Goal: Task Accomplishment & Management: Manage account settings

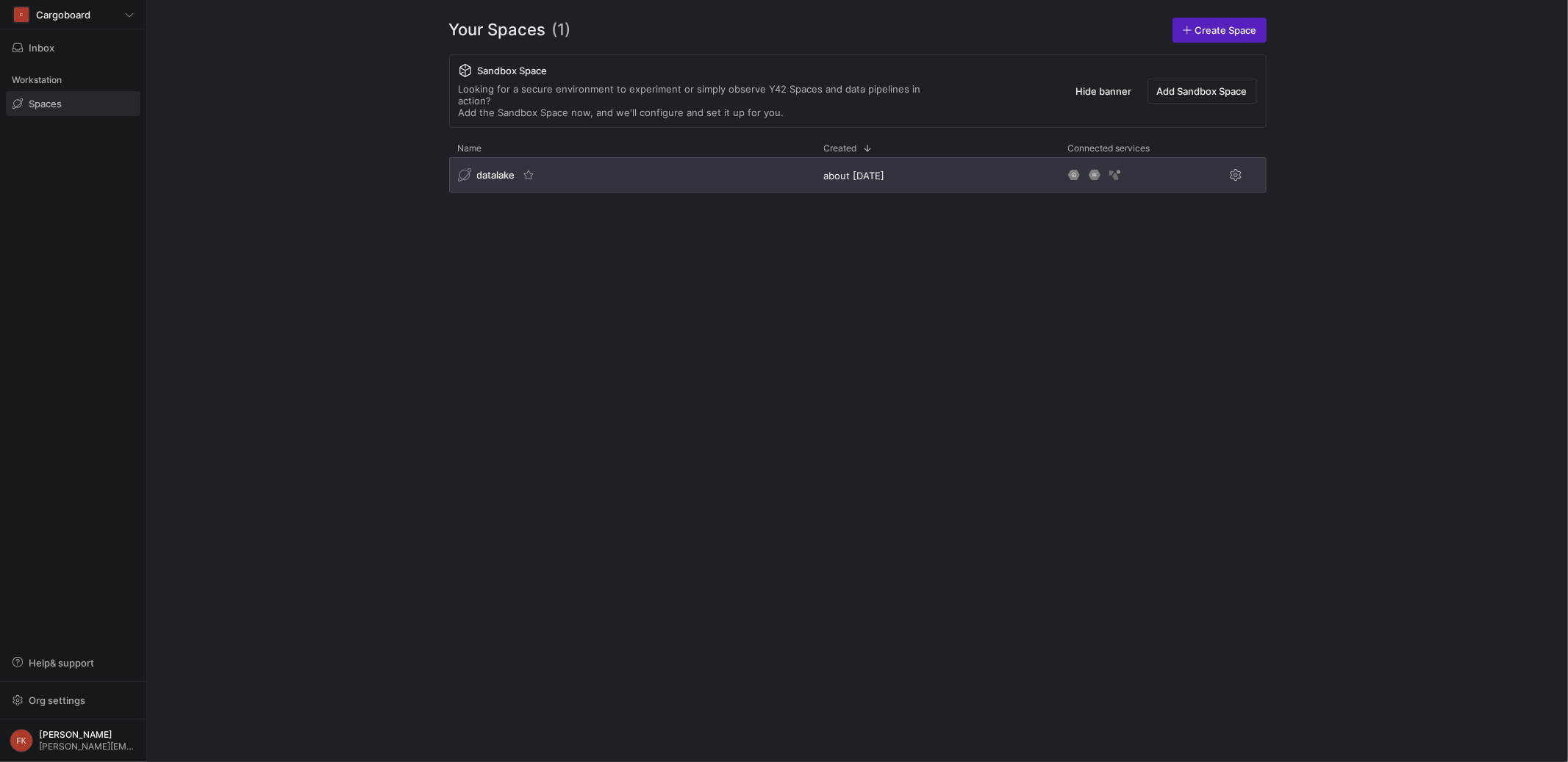
click at [492, 169] on span "datalake" at bounding box center [496, 175] width 38 height 11
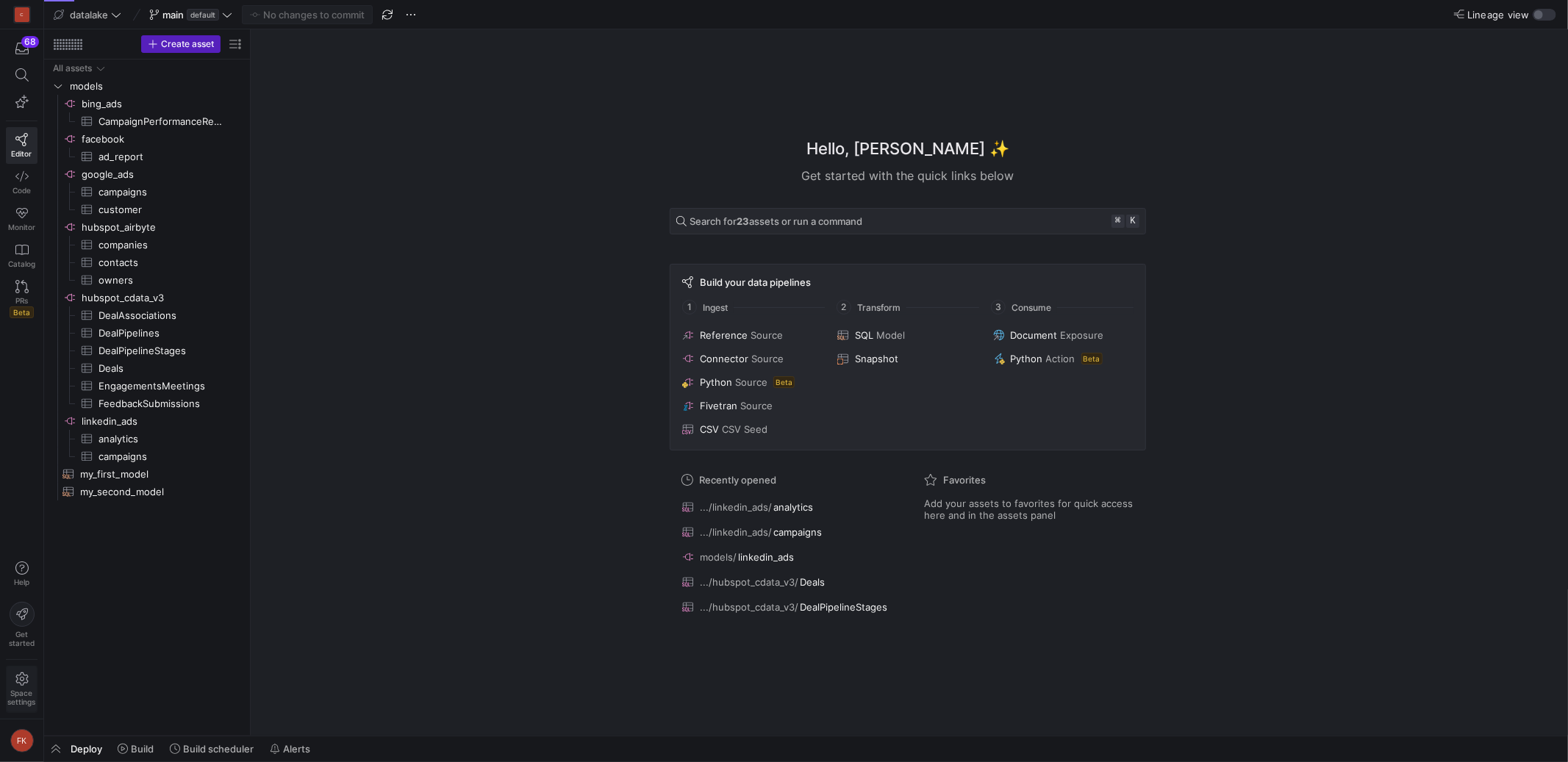
click at [28, 681] on span "Space settings" at bounding box center [22, 688] width 28 height 34
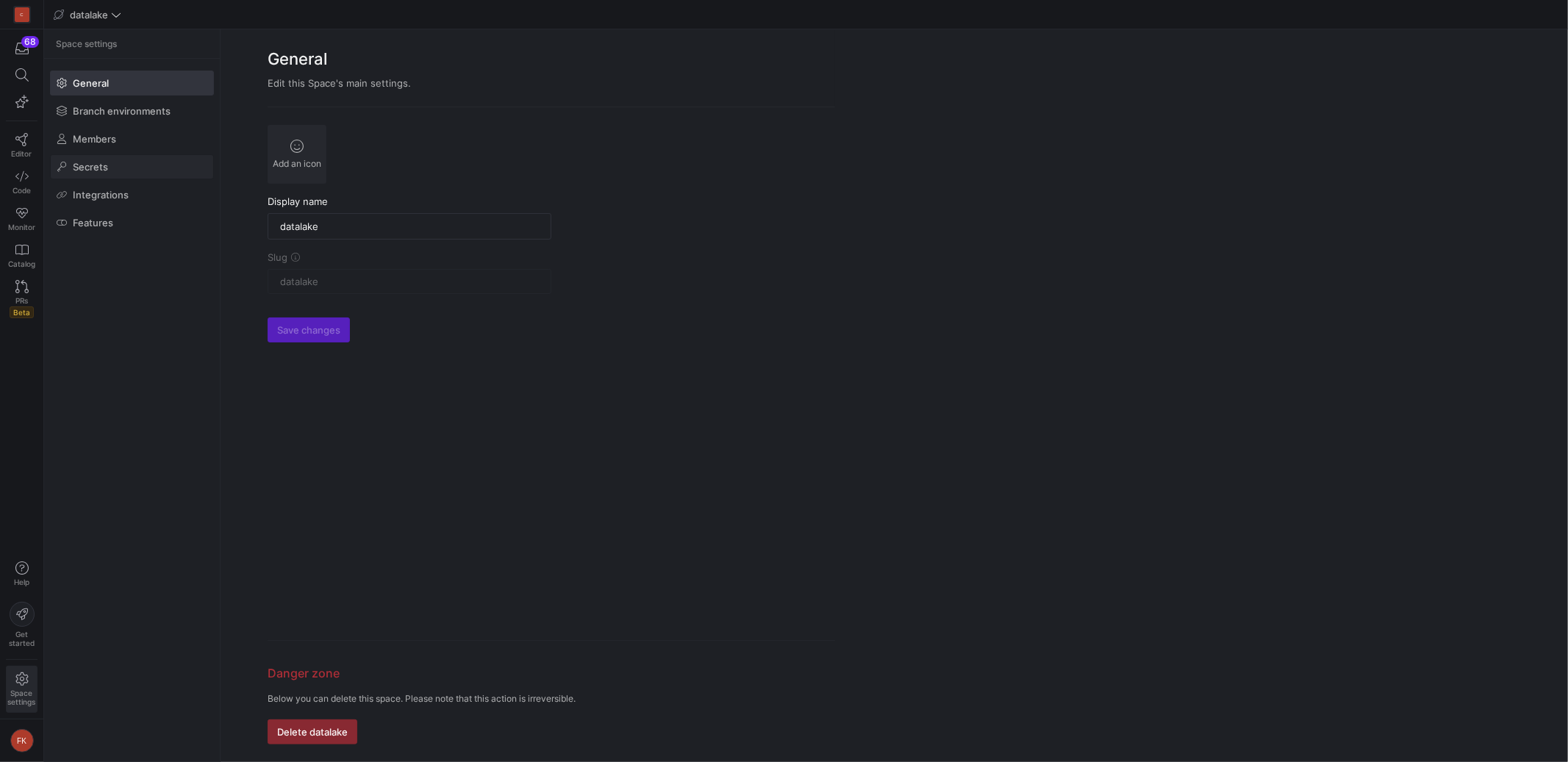
click at [146, 159] on span at bounding box center [132, 167] width 163 height 24
